Goal: Ask a question: Seek information or help from site administrators or community

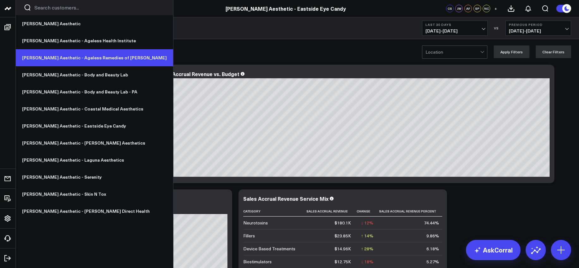
click at [54, 57] on link "[PERSON_NAME] Aesthetic - Ageless Remedies of [PERSON_NAME]" at bounding box center [94, 57] width 157 height 17
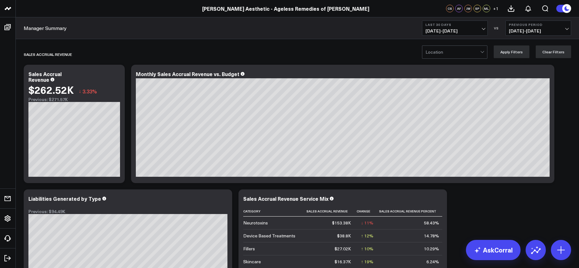
click at [448, 29] on span "[DATE] - [DATE]" at bounding box center [454, 30] width 59 height 5
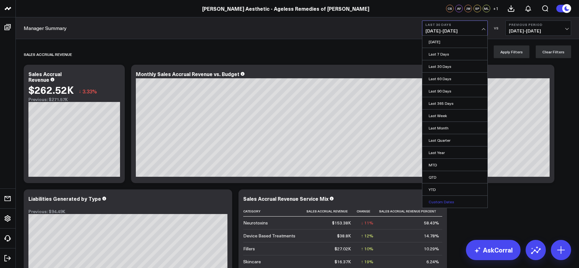
click at [445, 202] on link "Custom Dates" at bounding box center [454, 202] width 65 height 12
select select "8"
select select "2025"
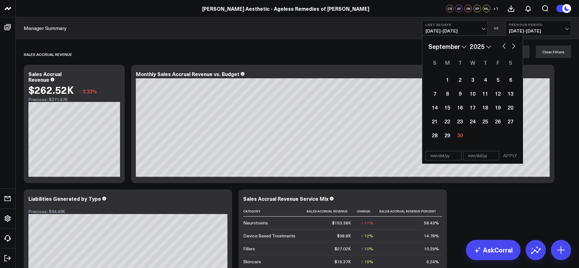
click at [489, 47] on select "2026 2025 2024 2023 2022 2021 2020 2019 2018 2017 2016 2015 2014 2013 2012 2011…" at bounding box center [480, 46] width 21 height 9
select select "8"
select select "2024"
click at [466, 46] on select "January February March April May June July August September October November De…" at bounding box center [447, 46] width 38 height 9
select select "2024"
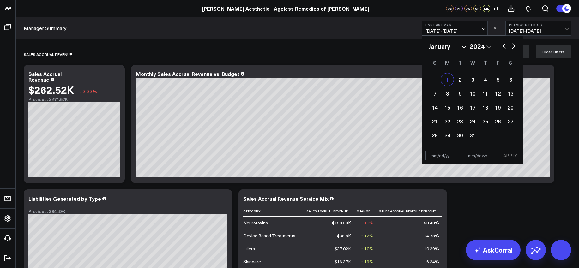
click at [445, 79] on div "1" at bounding box center [447, 79] width 13 height 13
type input "[DATE]"
select select "2024"
click at [513, 46] on button "button" at bounding box center [513, 46] width 6 height 8
select select "1"
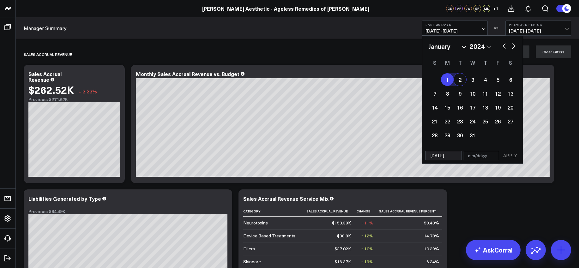
select select "2024"
click at [513, 46] on button "button" at bounding box center [513, 46] width 6 height 8
select select "2"
select select "2024"
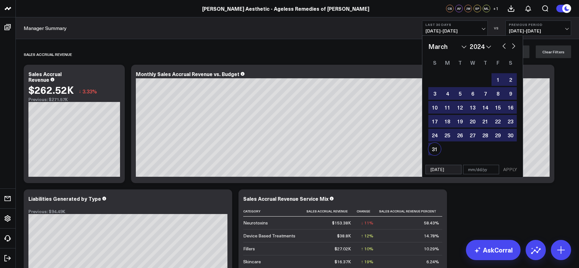
click at [435, 147] on div "31" at bounding box center [434, 149] width 13 height 13
type input "[DATE]"
select select "2"
select select "2024"
click at [514, 169] on button "APPLY" at bounding box center [510, 169] width 19 height 9
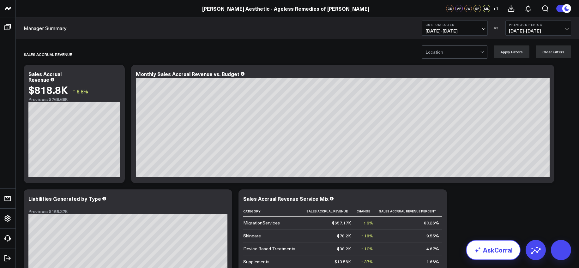
click at [490, 246] on link "AskCorral" at bounding box center [493, 250] width 55 height 20
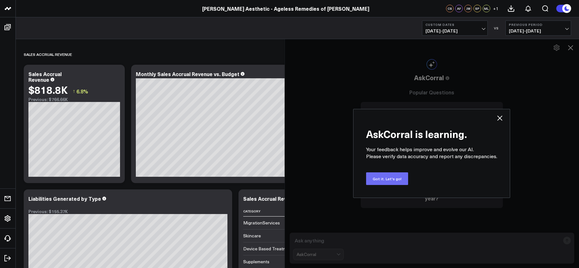
click at [391, 179] on button "Got it. Let's go!" at bounding box center [387, 178] width 42 height 13
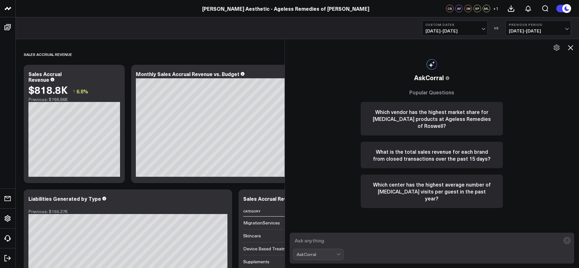
click at [370, 243] on textarea at bounding box center [426, 240] width 267 height 11
click at [398, 241] on textarea "at ageless remedies of roswell, which month did sales start to drop off?" at bounding box center [426, 240] width 267 height 11
type textarea "at ageless remedies of roswell, which month and year did sales start to drop of…"
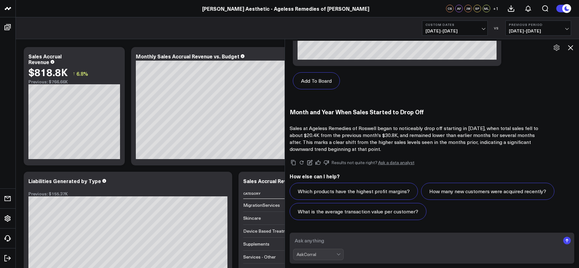
scroll to position [26, 0]
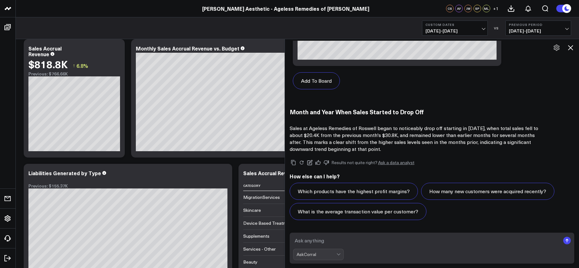
click at [389, 240] on textarea at bounding box center [426, 240] width 267 height 11
type textarea "did the sales decline across all service categories or was one service category…"
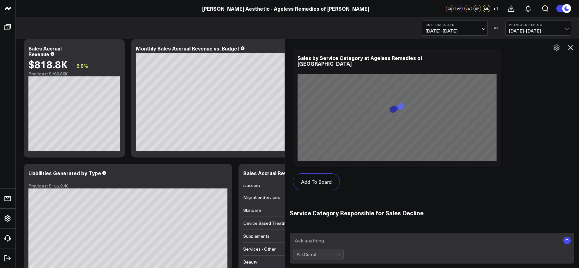
scroll to position [1273, 0]
